Goal: Task Accomplishment & Management: Manage account settings

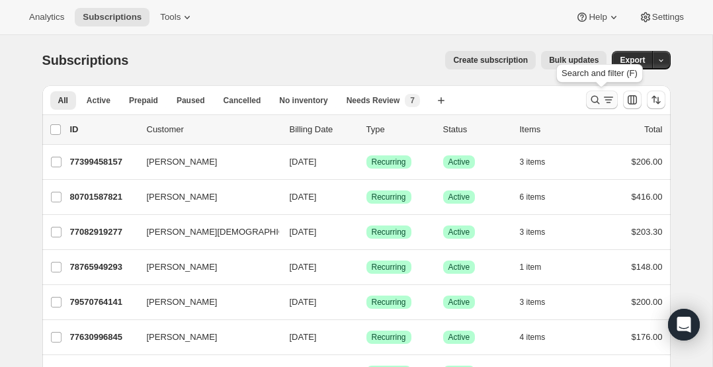
click at [589, 100] on icon "Search and filter results" at bounding box center [594, 99] width 13 height 13
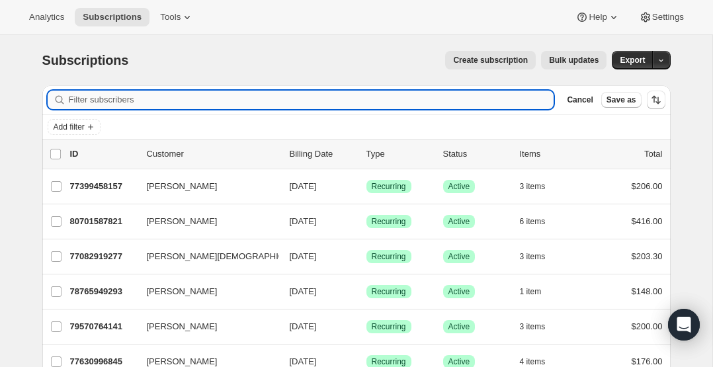
click at [121, 98] on input "Filter subscribers" at bounding box center [311, 100] width 485 height 19
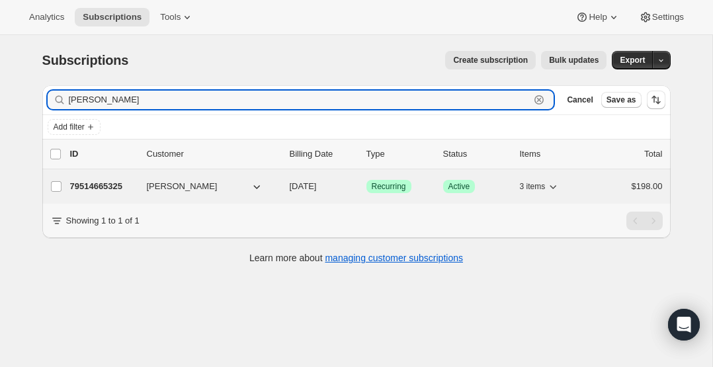
type input "julie@co"
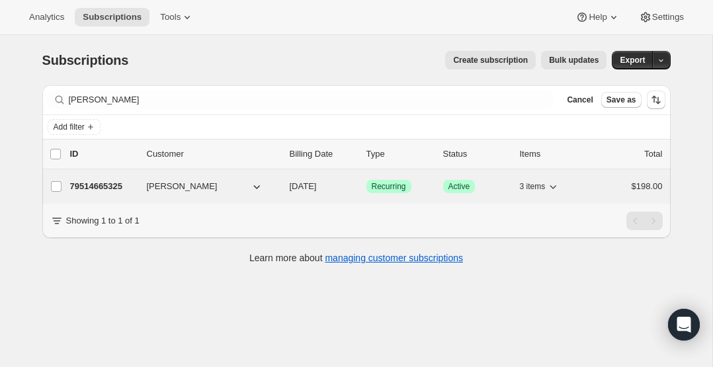
click at [102, 190] on p "79514665325" at bounding box center [103, 186] width 66 height 13
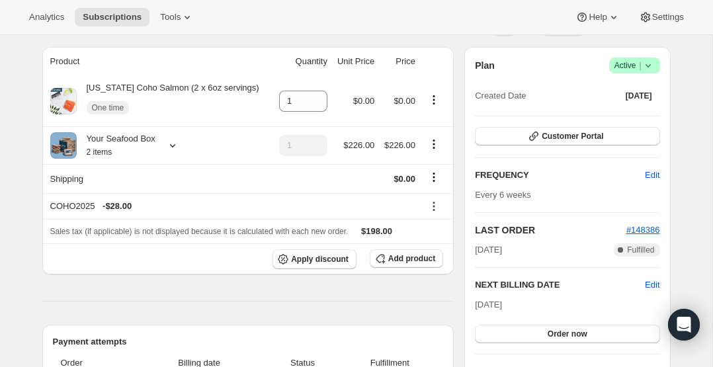
scroll to position [109, 0]
click at [179, 146] on icon at bounding box center [172, 145] width 13 height 13
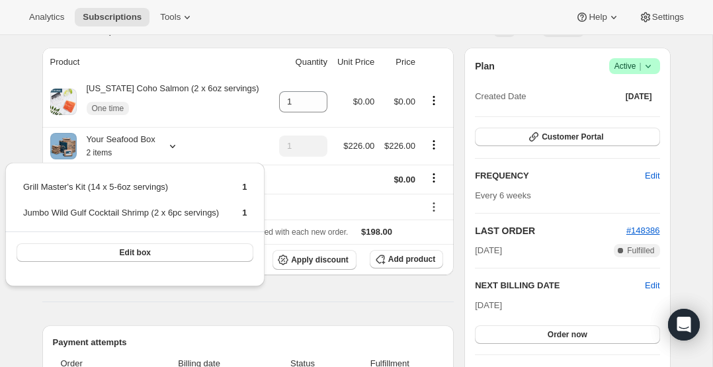
click at [246, 59] on th "Product" at bounding box center [157, 62] width 231 height 29
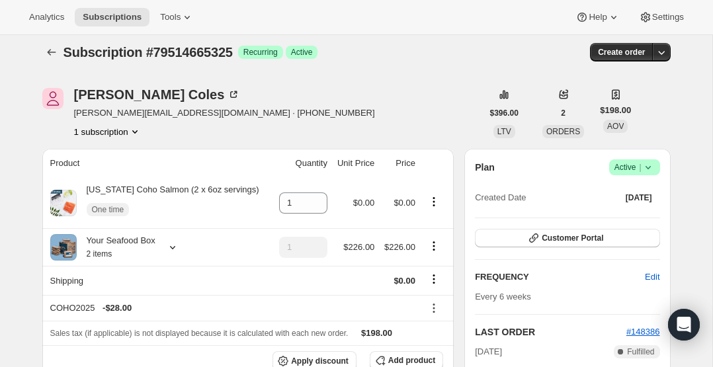
scroll to position [0, 0]
